Goal: Task Accomplishment & Management: Use online tool/utility

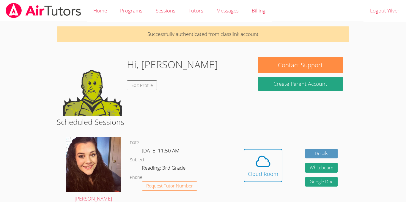
click at [103, 86] on img at bounding box center [92, 86] width 59 height 59
click at [135, 83] on link "Edit Profile" at bounding box center [142, 86] width 30 height 10
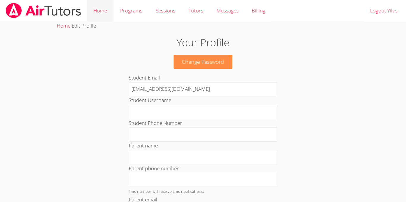
click at [103, 13] on link "Home" at bounding box center [100, 11] width 27 height 22
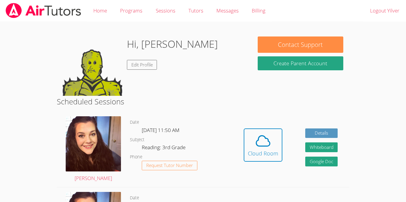
click at [72, 81] on img at bounding box center [92, 66] width 59 height 59
click at [71, 85] on img at bounding box center [92, 66] width 59 height 59
click at [194, 11] on link "Tutors" at bounding box center [196, 11] width 28 height 22
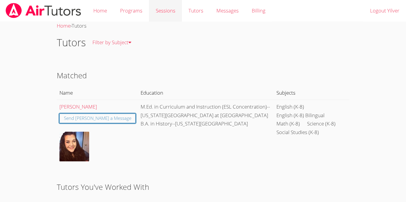
click at [165, 6] on link "Sessions" at bounding box center [165, 11] width 33 height 22
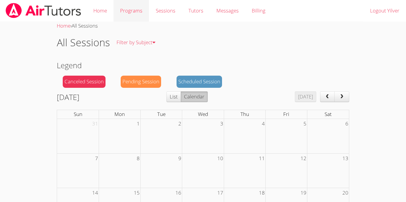
click at [124, 5] on link "Programs" at bounding box center [130, 11] width 35 height 22
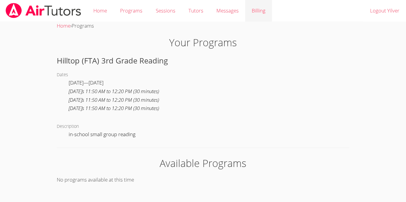
click at [263, 8] on link "Billing" at bounding box center [258, 11] width 27 height 22
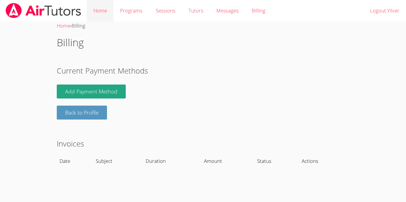
click at [103, 11] on link "Home" at bounding box center [100, 11] width 27 height 22
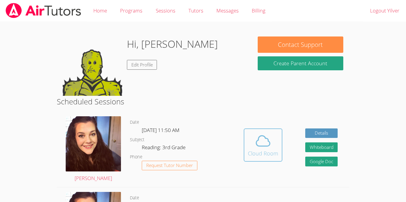
click at [255, 150] on div "Cloud Room" at bounding box center [263, 153] width 30 height 8
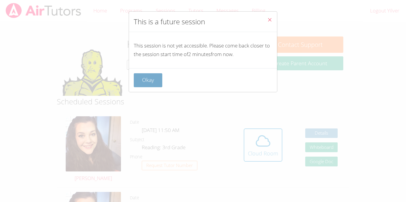
click at [152, 79] on button "Okay" at bounding box center [148, 80] width 29 height 14
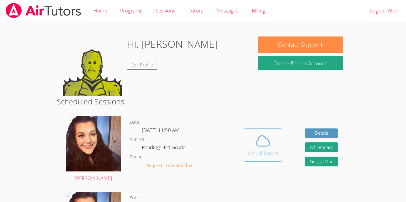
click at [259, 148] on icon at bounding box center [263, 141] width 17 height 17
click at [258, 155] on div "Cloud Room" at bounding box center [263, 153] width 30 height 8
click at [187, 95] on div "Hi, Yilver Edit Profile" at bounding box center [154, 66] width 183 height 59
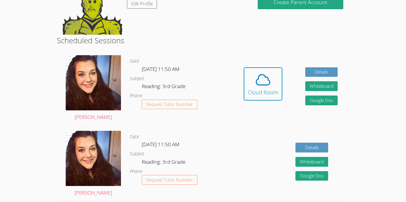
scroll to position [60, 0]
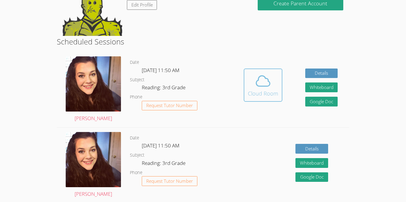
click at [267, 88] on icon at bounding box center [263, 81] width 17 height 17
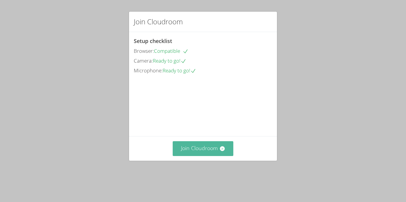
click at [198, 156] on button "Join Cloudroom" at bounding box center [203, 148] width 61 height 15
click at [226, 154] on button "Join Cloudroom" at bounding box center [203, 148] width 61 height 15
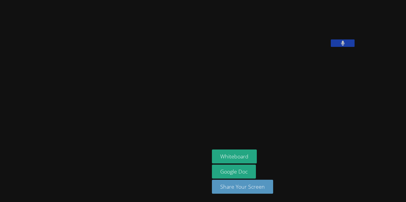
click at [104, 36] on div at bounding box center [104, 101] width 205 height 198
drag, startPoint x: 230, startPoint y: 45, endPoint x: 300, endPoint y: 71, distance: 75.1
click at [300, 47] on video at bounding box center [256, 24] width 89 height 45
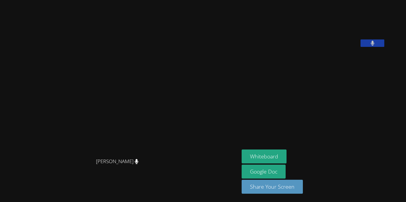
click at [384, 47] on button at bounding box center [372, 43] width 24 height 7
click at [331, 47] on video at bounding box center [286, 24] width 89 height 45
click at [376, 46] on icon at bounding box center [372, 43] width 6 height 5
click at [384, 47] on button at bounding box center [372, 43] width 24 height 7
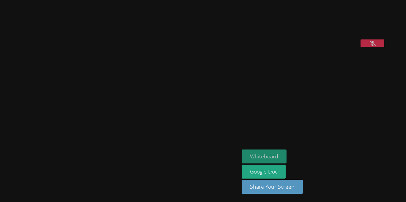
click at [286, 157] on button "Whiteboard" at bounding box center [264, 157] width 45 height 14
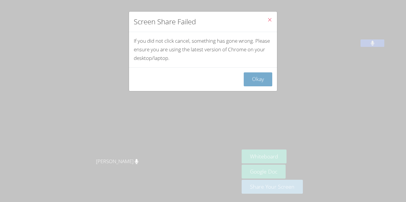
click at [259, 77] on button "Okay" at bounding box center [258, 79] width 29 height 14
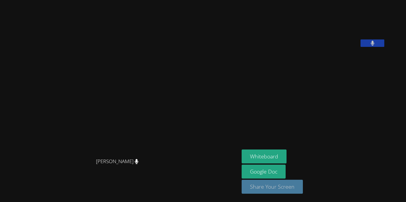
click at [303, 187] on button "Share Your Screen" at bounding box center [272, 187] width 61 height 14
